Goal: Obtain resource: Download file/media

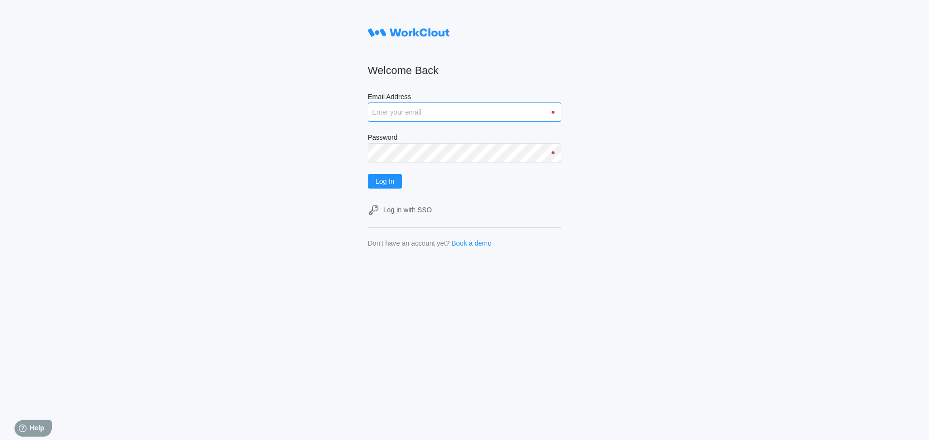
click at [409, 114] on input "Email Address" at bounding box center [465, 112] width 194 height 19
click at [368, 174] on button "Log In" at bounding box center [385, 181] width 34 height 15
click at [378, 183] on span "Log In" at bounding box center [385, 181] width 19 height 7
click at [472, 114] on input "shossiny@mailinator.com" at bounding box center [465, 112] width 194 height 19
type input "shossiny@mailinator.com"
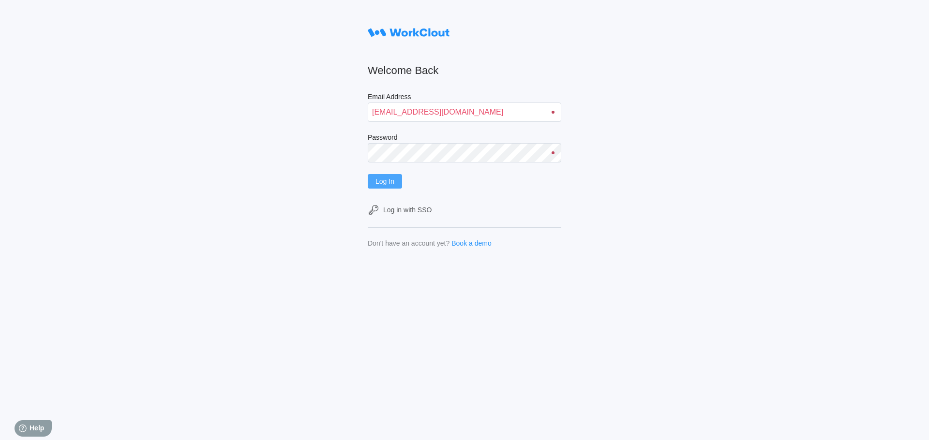
click at [390, 188] on button "Log In" at bounding box center [385, 181] width 34 height 15
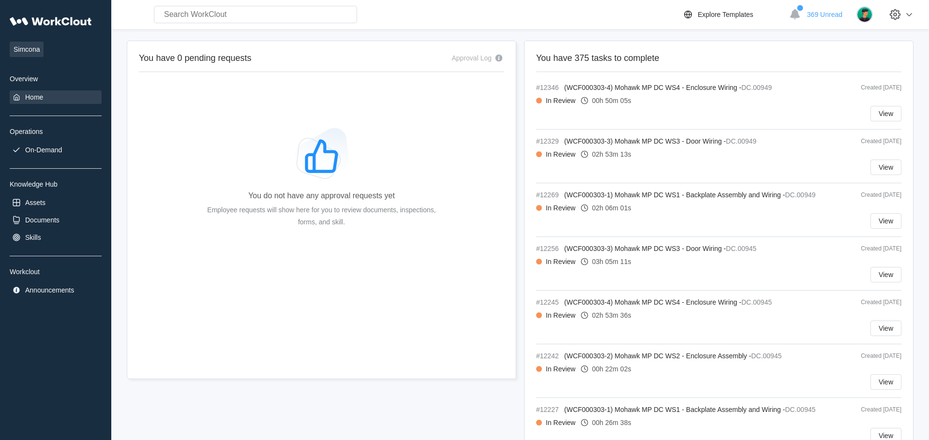
click at [190, 15] on input "text" at bounding box center [255, 14] width 203 height 17
type input "800f-x01"
click at [234, 16] on input "800f-x01" at bounding box center [255, 14] width 203 height 17
click at [19, 52] on span "Simcona" at bounding box center [27, 49] width 34 height 15
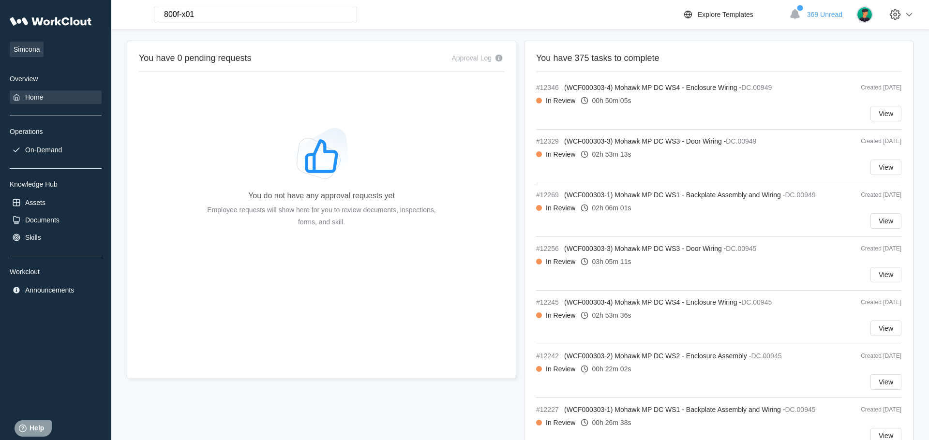
click at [28, 79] on div "Overview" at bounding box center [56, 79] width 92 height 8
click at [199, 122] on div "You do not have any approval requests yet Employee requests will show here for …" at bounding box center [321, 181] width 365 height 194
click at [18, 134] on div "Operations" at bounding box center [56, 132] width 92 height 8
click at [56, 155] on div "On-Demand" at bounding box center [56, 150] width 92 height 14
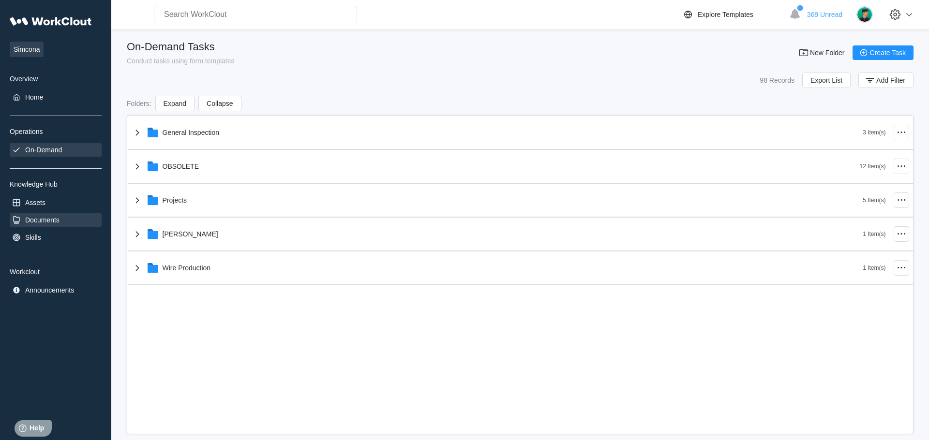
click at [51, 220] on div "Documents" at bounding box center [42, 220] width 34 height 8
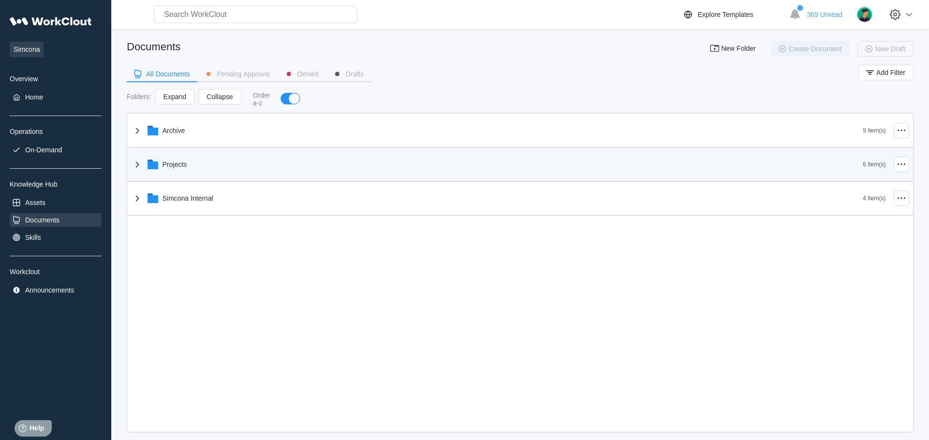
click at [180, 169] on div "Archive 9 Item(s) Projects 6 Item(s) Simcona Internal 4 Item(s)" at bounding box center [520, 165] width 785 height 102
click at [167, 166] on div "Projects" at bounding box center [175, 165] width 25 height 8
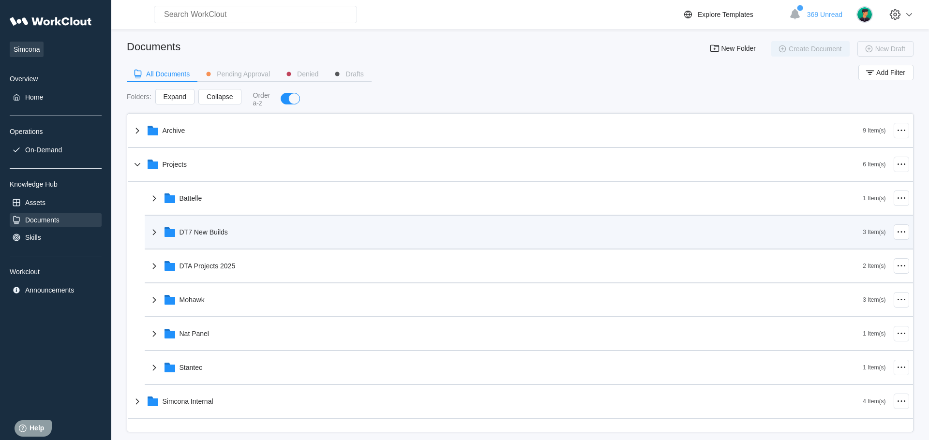
click at [188, 240] on div "DT7 New Builds" at bounding box center [506, 232] width 715 height 25
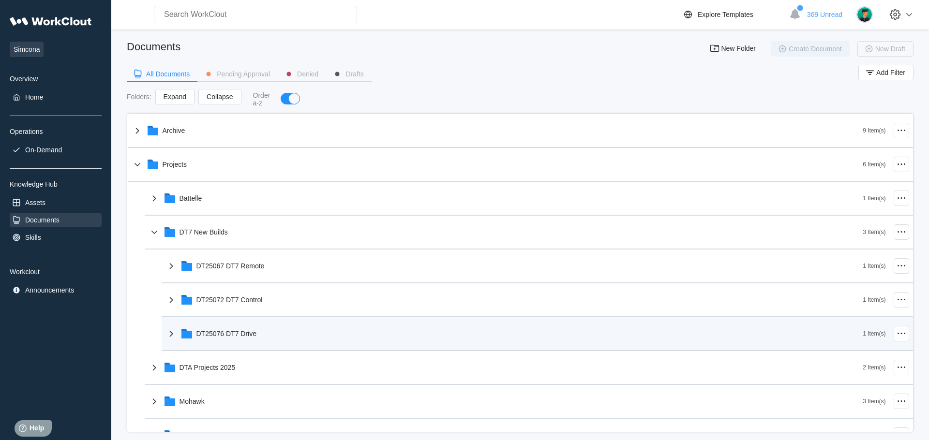
click at [225, 336] on div "DT25076 DT7 Drive" at bounding box center [226, 334] width 60 height 8
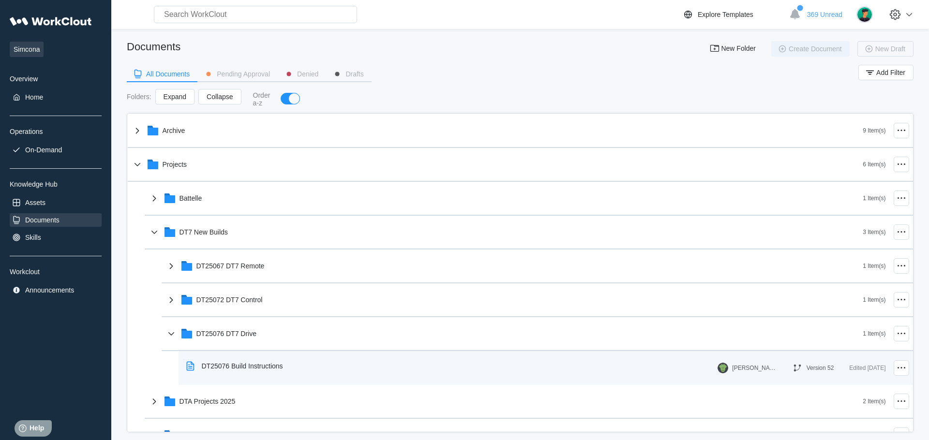
click at [228, 368] on div "DT25076 Build Instructions" at bounding box center [242, 366] width 81 height 8
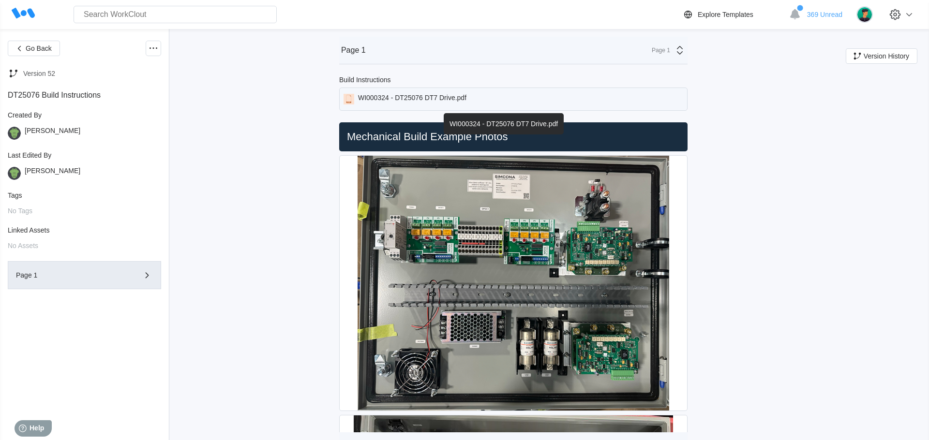
click at [488, 99] on div "WI000324 - DT25076 DT7 Drive.pdf" at bounding box center [513, 99] width 348 height 23
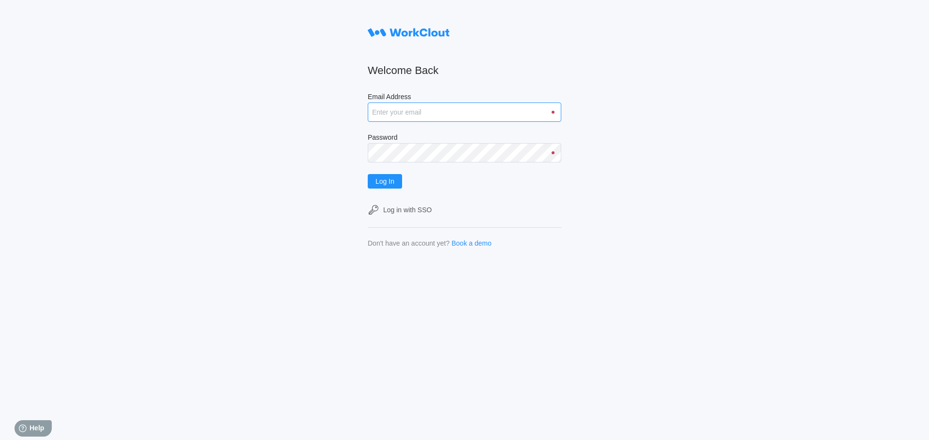
click at [378, 113] on input "Email Address" at bounding box center [465, 112] width 194 height 19
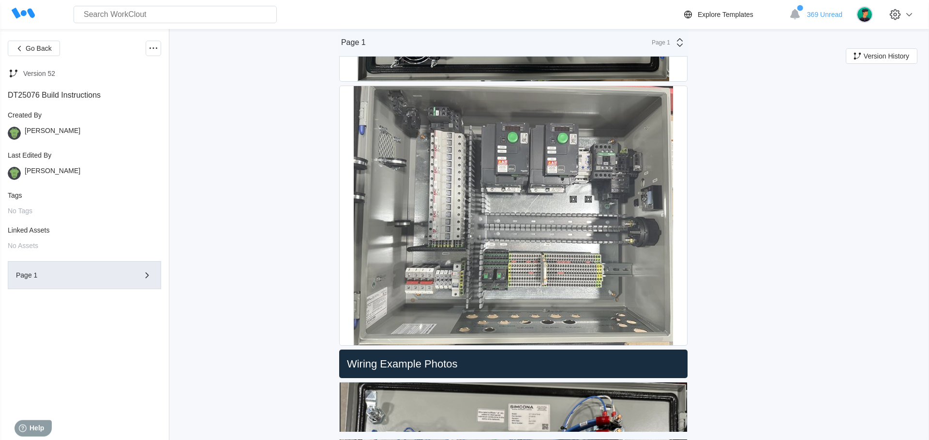
scroll to position [331, 0]
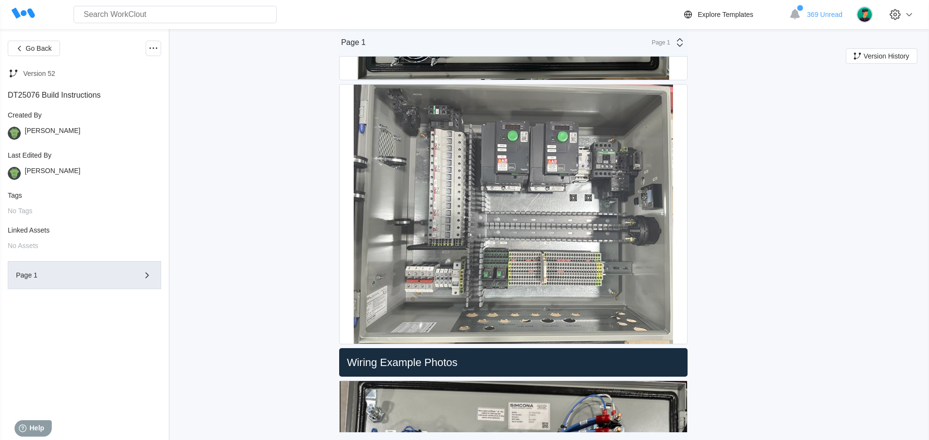
click at [435, 152] on img at bounding box center [513, 214] width 319 height 259
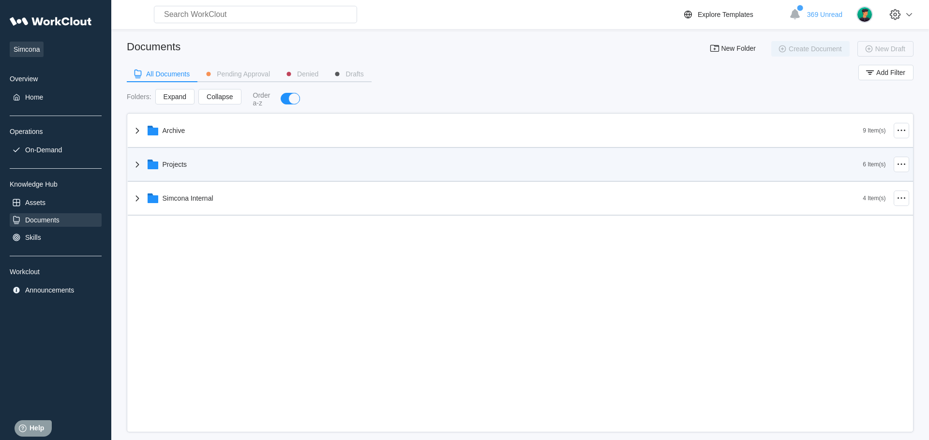
click at [185, 165] on div "Projects" at bounding box center [175, 165] width 25 height 8
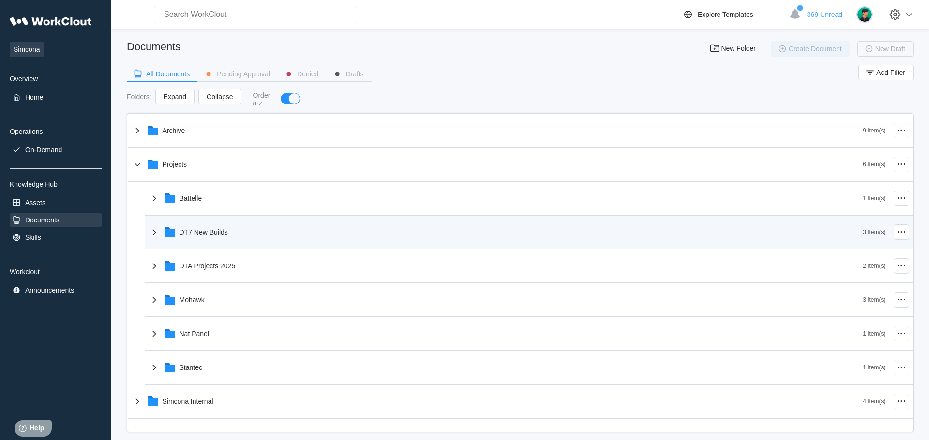
click at [199, 234] on div "DT7 New Builds" at bounding box center [204, 232] width 48 height 8
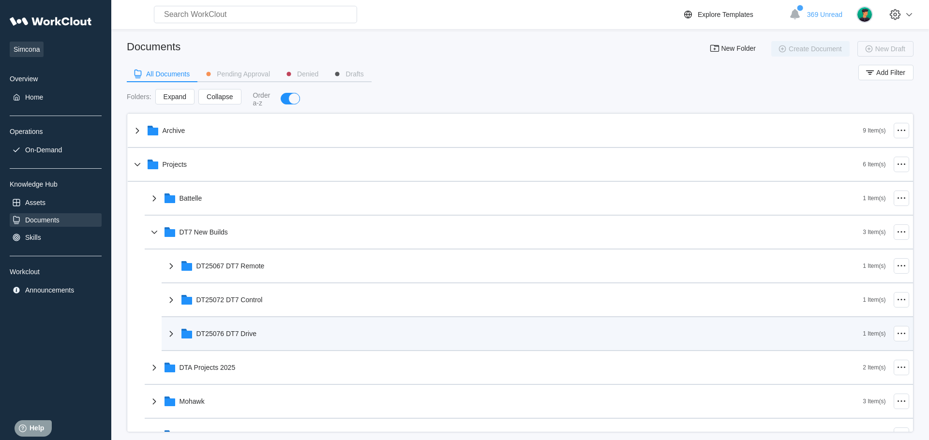
click at [242, 337] on div "DT25076 DT7 Drive" at bounding box center [226, 334] width 60 height 8
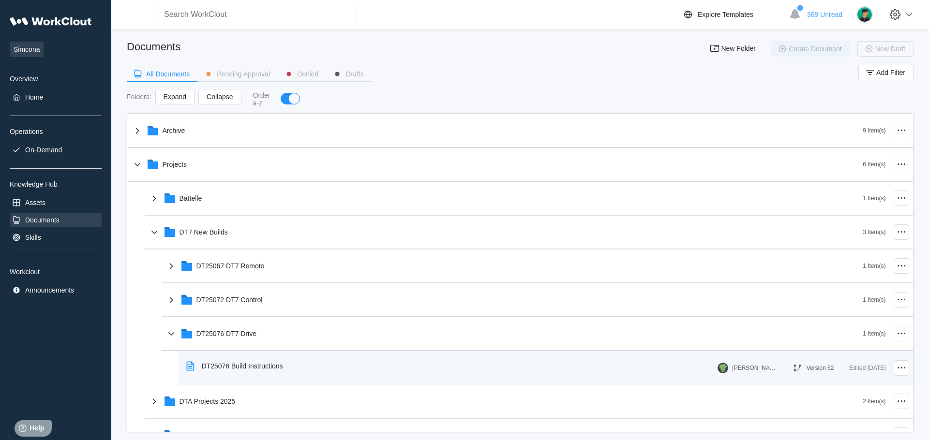
click at [217, 364] on div "DT25076 Build Instructions" at bounding box center [242, 366] width 81 height 8
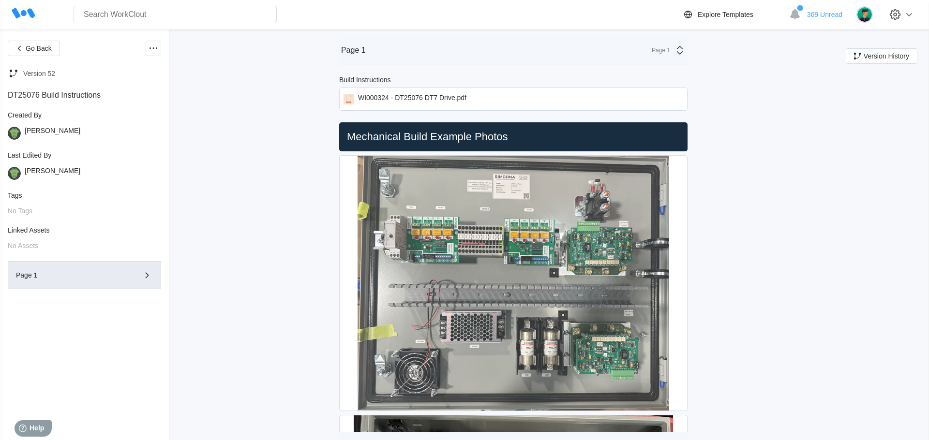
click at [518, 219] on img at bounding box center [514, 283] width 312 height 255
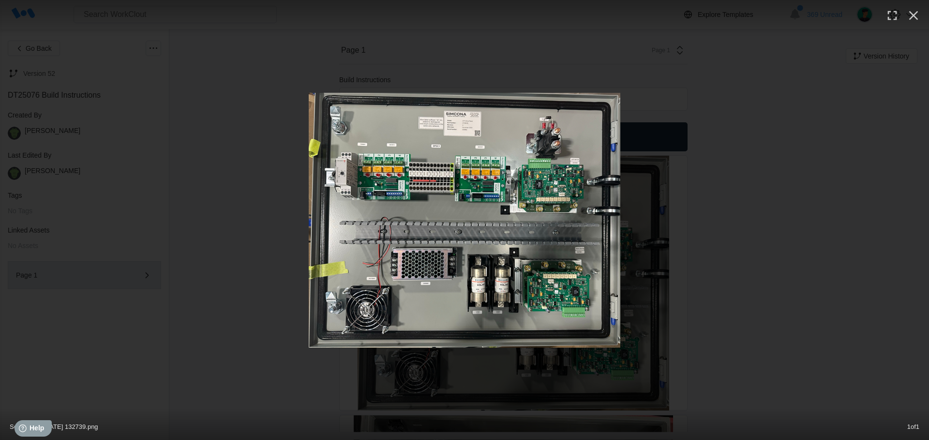
click at [218, 156] on div at bounding box center [464, 220] width 929 height 255
click at [243, 156] on div at bounding box center [464, 220] width 929 height 255
click at [188, 128] on div at bounding box center [464, 220] width 929 height 255
click at [312, 196] on img at bounding box center [465, 220] width 312 height 255
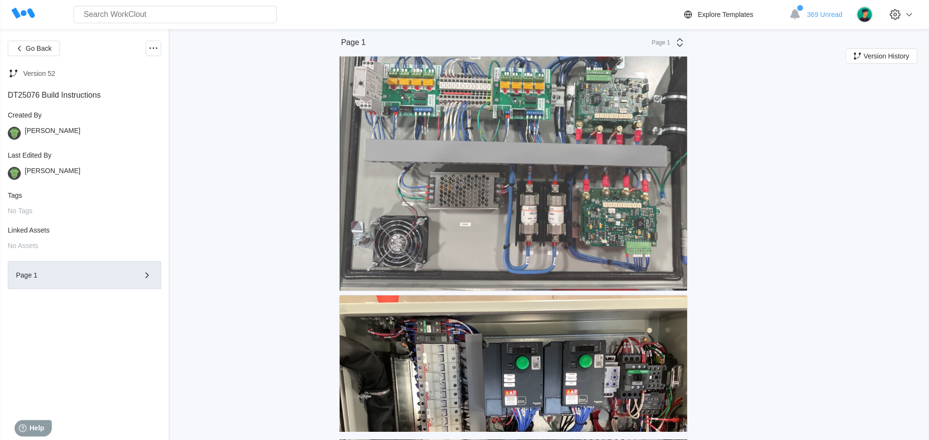
scroll to position [772, 0]
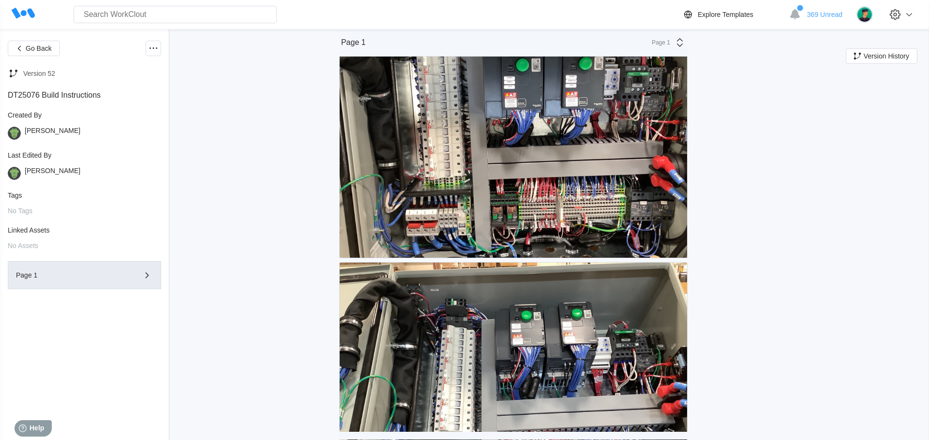
scroll to position [1021, 0]
